Goal: Find specific page/section: Find specific page/section

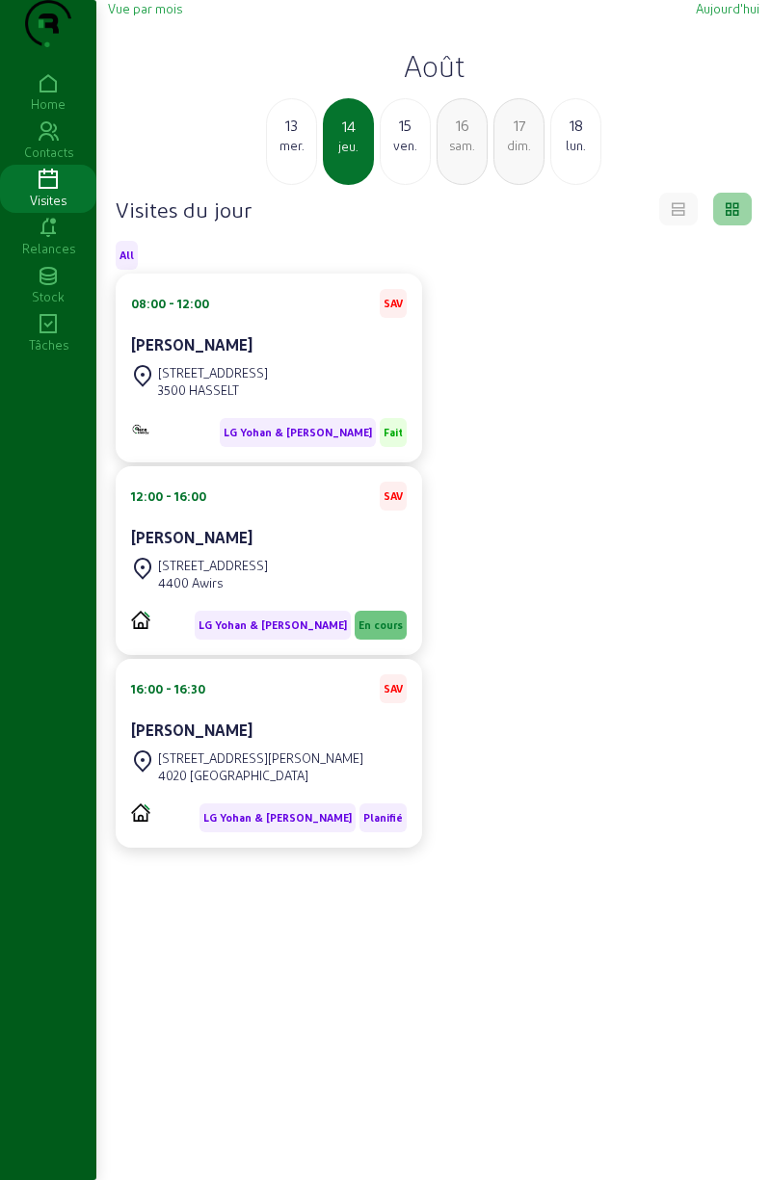
scroll to position [136, 0]
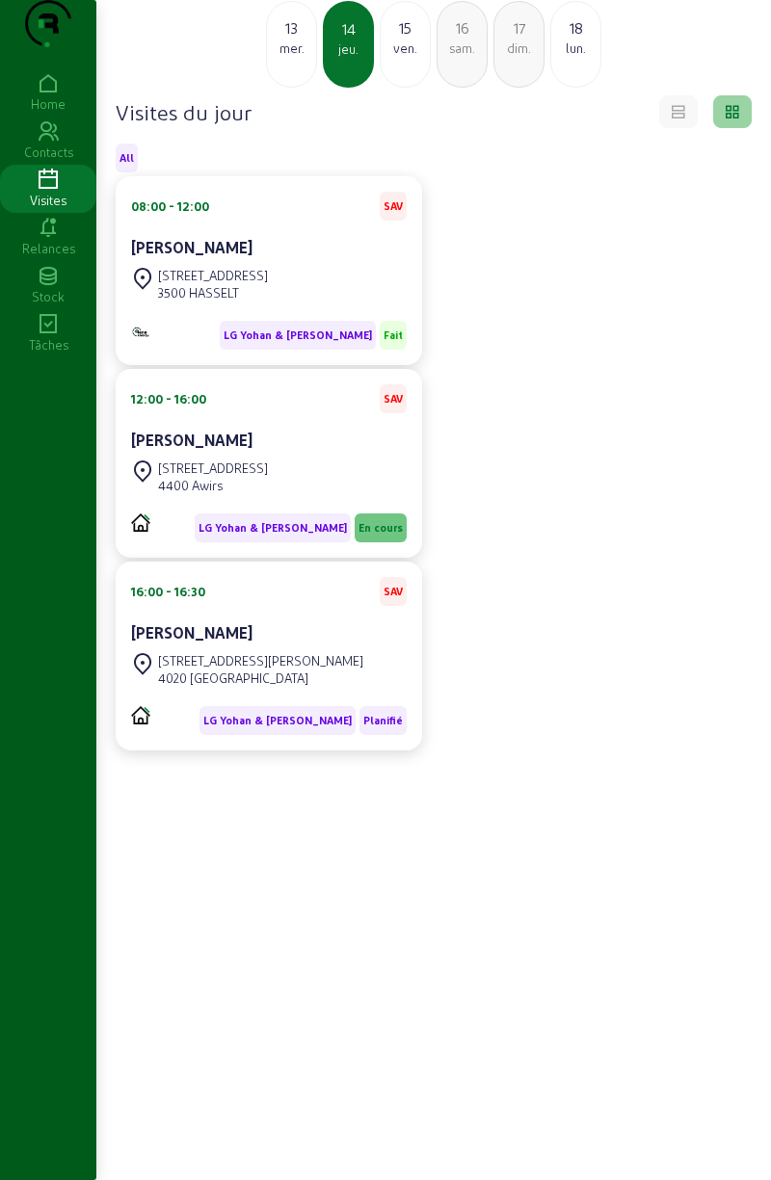
click at [720, 1061] on div "Visites du jour All 08:00 - 12:00 SAV [PERSON_NAME] [STREET_ADDRESS] LG Yohan &…" at bounding box center [434, 629] width 636 height 1069
click at [741, 1030] on div "Visites du jour All 08:00 - 12:00 SAV [PERSON_NAME] [STREET_ADDRESS] LG Yohan &…" at bounding box center [434, 629] width 636 height 1069
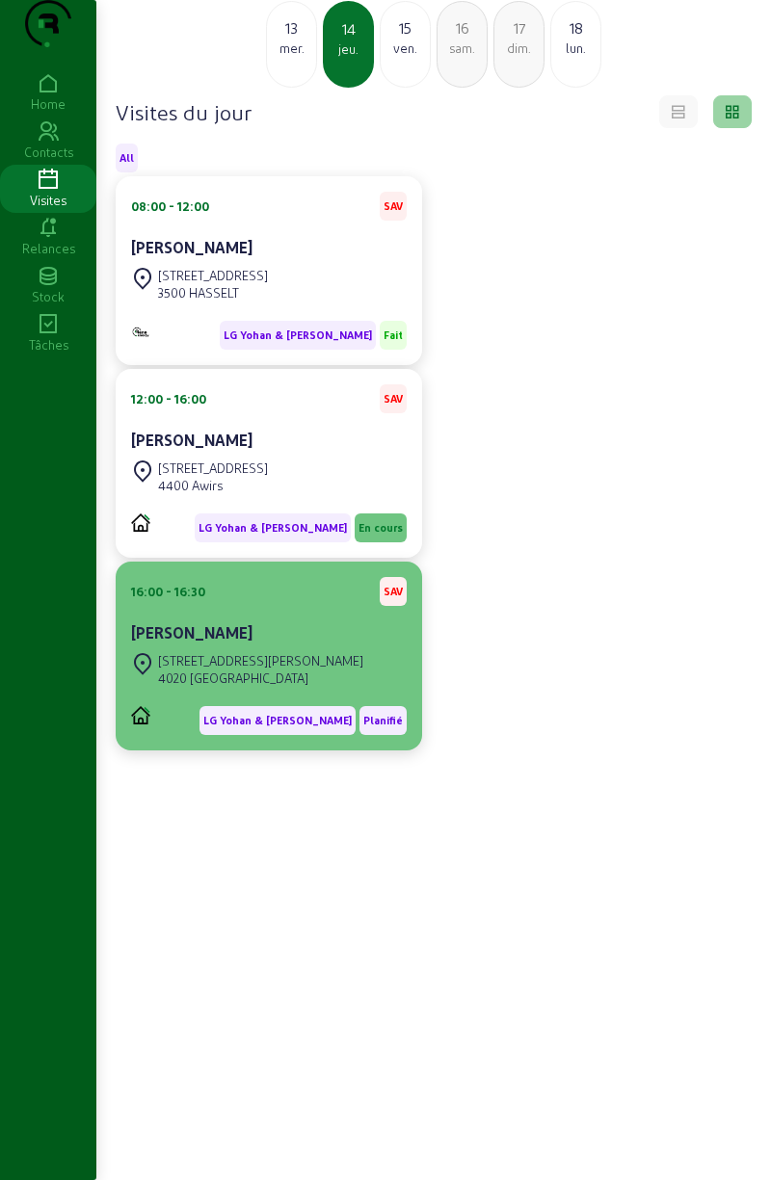
click at [223, 636] on cam-card-title "[PERSON_NAME]" at bounding box center [191, 632] width 121 height 18
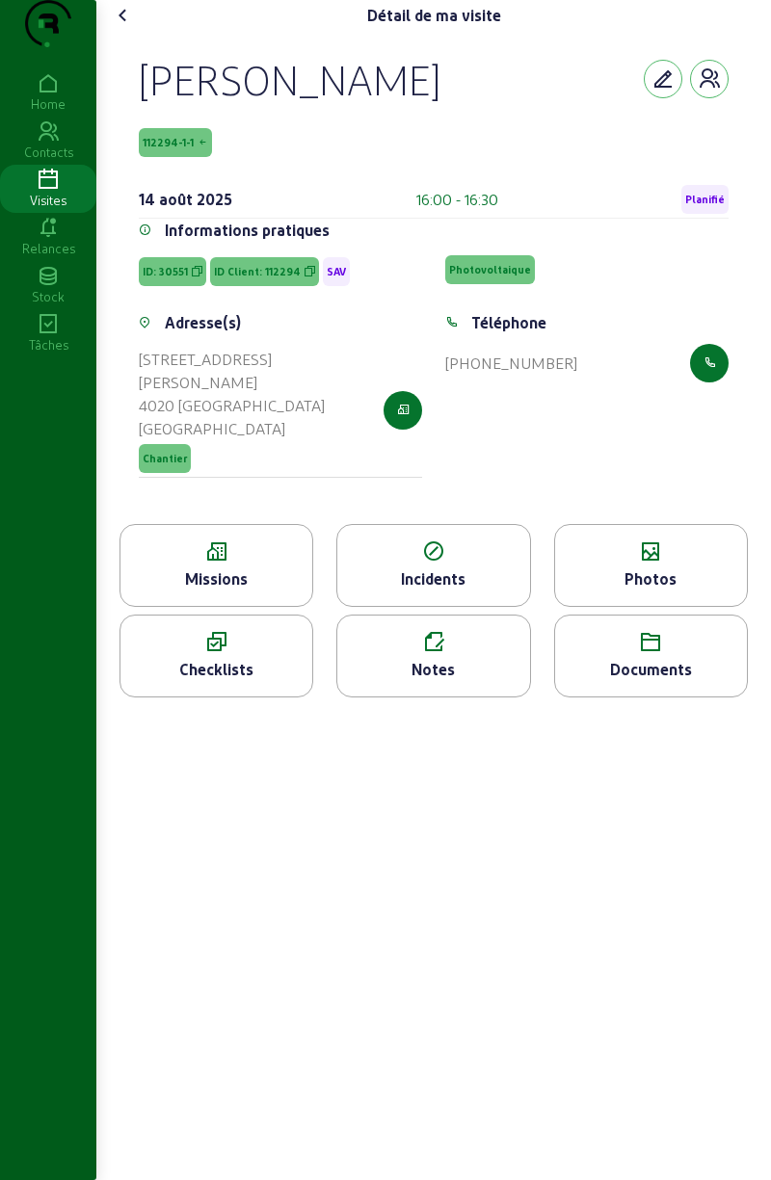
click at [671, 590] on div "Photos" at bounding box center [651, 578] width 192 height 23
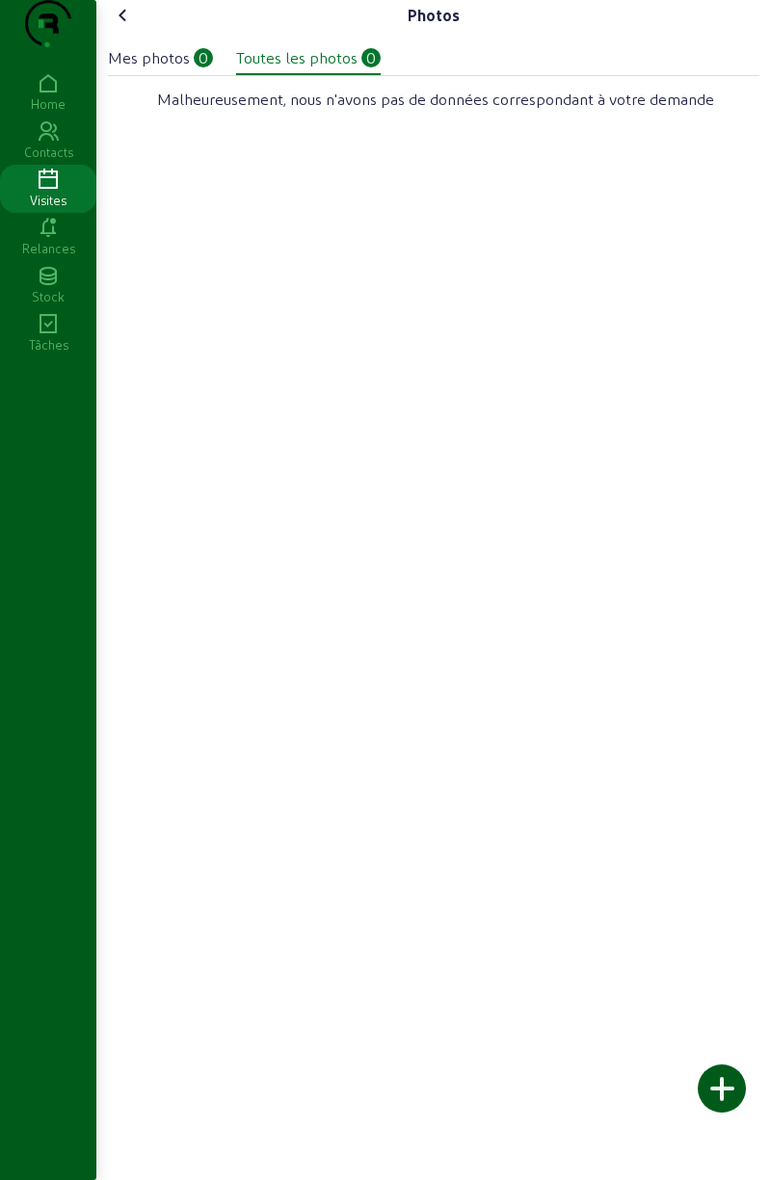
click at [178, 69] on div "Mes photos" at bounding box center [149, 57] width 82 height 23
click at [322, 69] on div "Toutes les photos" at bounding box center [296, 57] width 121 height 23
click at [118, 27] on icon at bounding box center [123, 15] width 23 height 23
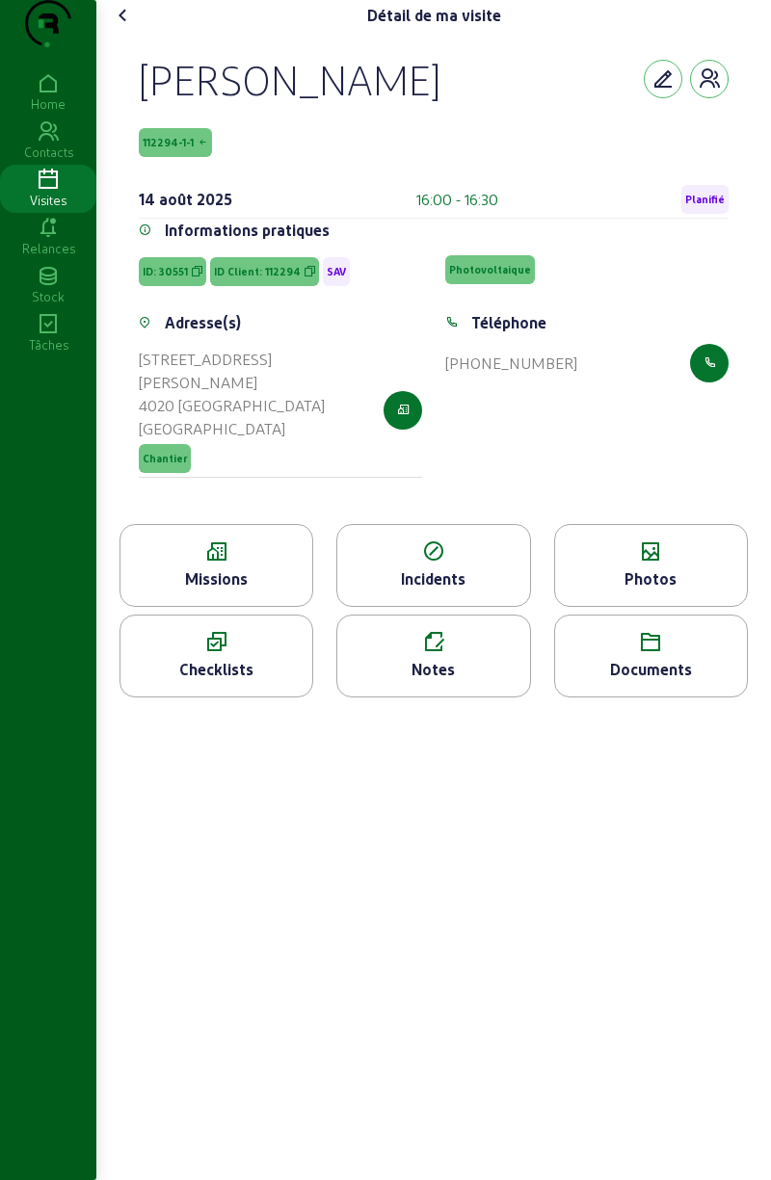
click at [254, 549] on div "Missions" at bounding box center [216, 565] width 194 height 83
